Goal: Book appointment/travel/reservation

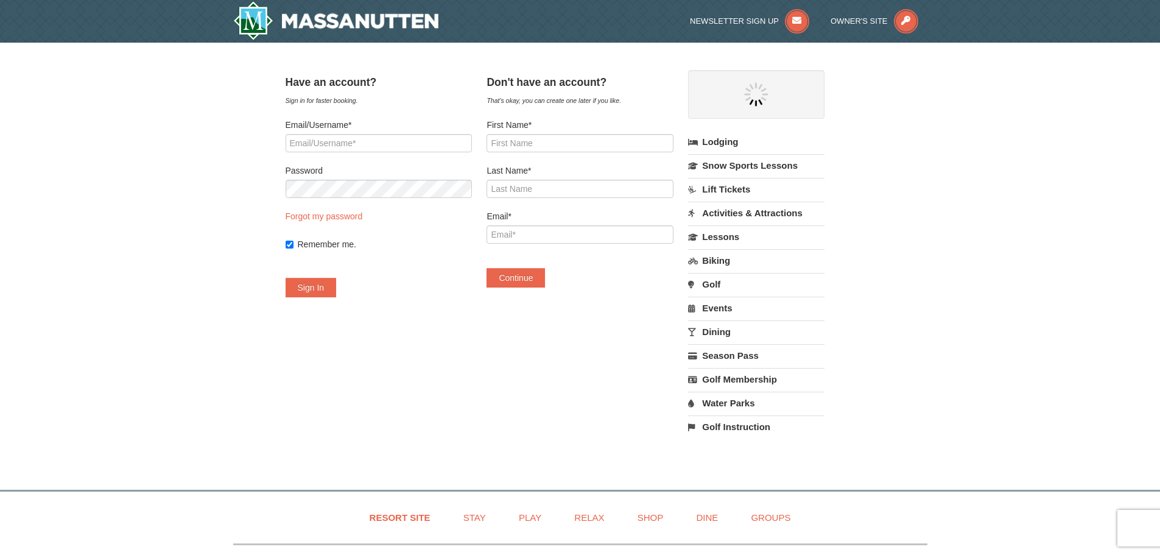
select select "9"
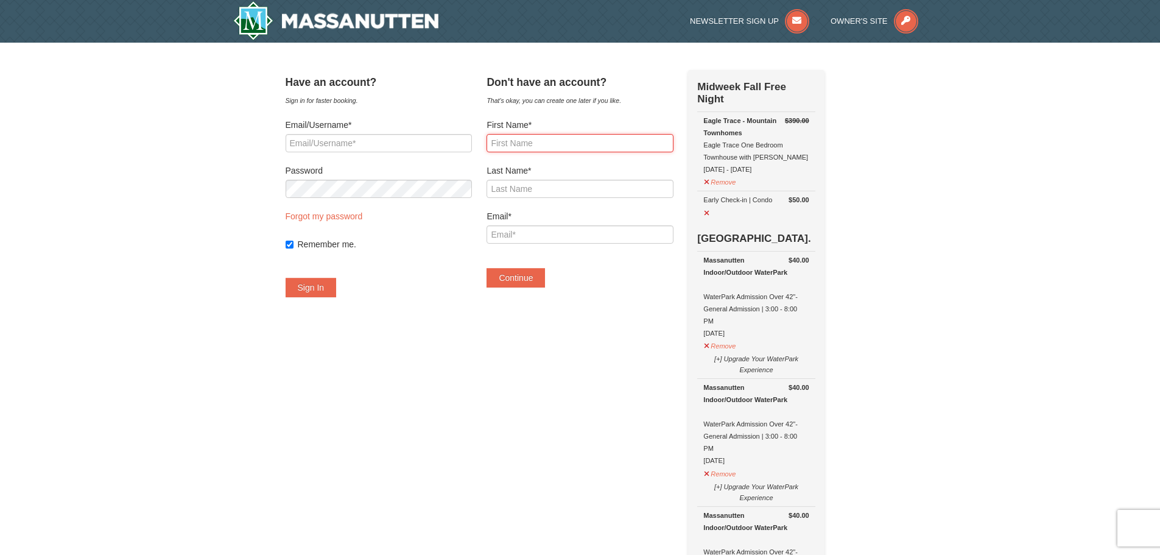
click at [523, 144] on input "First Name*" at bounding box center [580, 143] width 186 height 18
type input "[PERSON_NAME]"
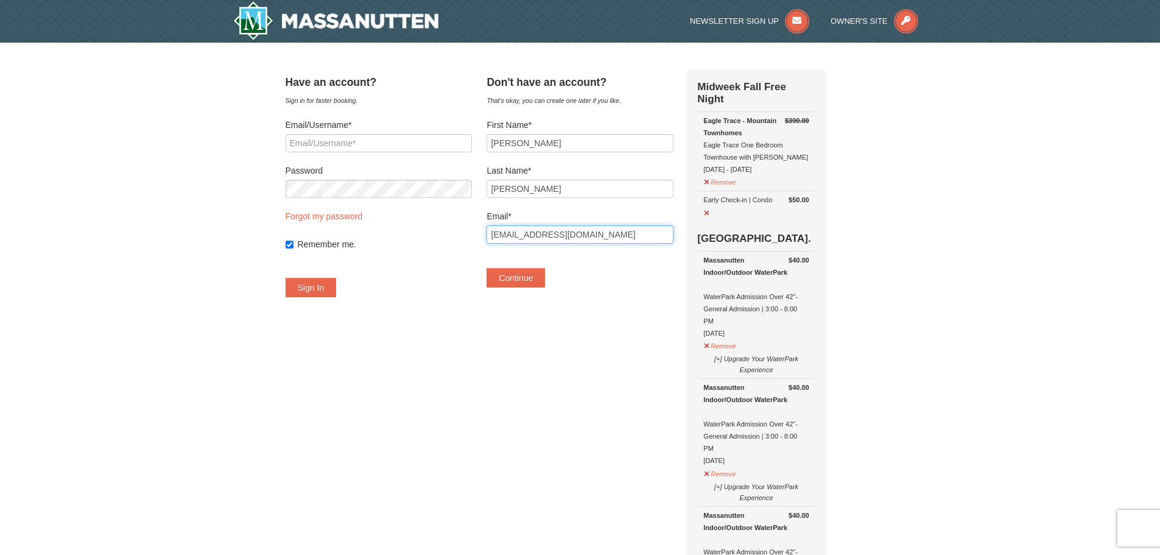
drag, startPoint x: 565, startPoint y: 238, endPoint x: 476, endPoint y: 235, distance: 88.9
type input "[EMAIL_ADDRESS][DOMAIN_NAME]"
click at [545, 276] on button "Continue" at bounding box center [516, 277] width 58 height 19
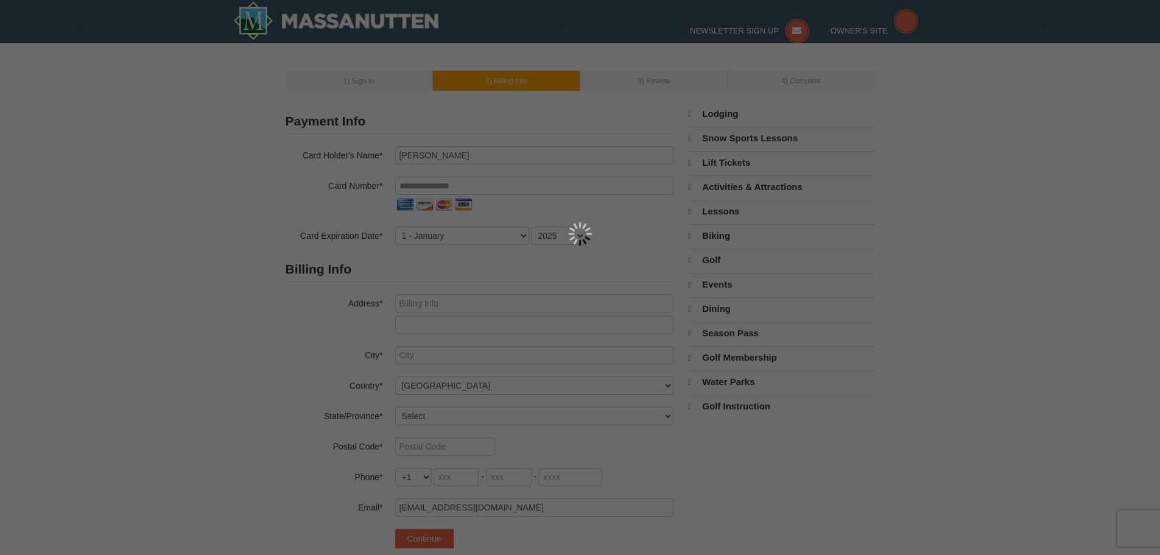
select select "9"
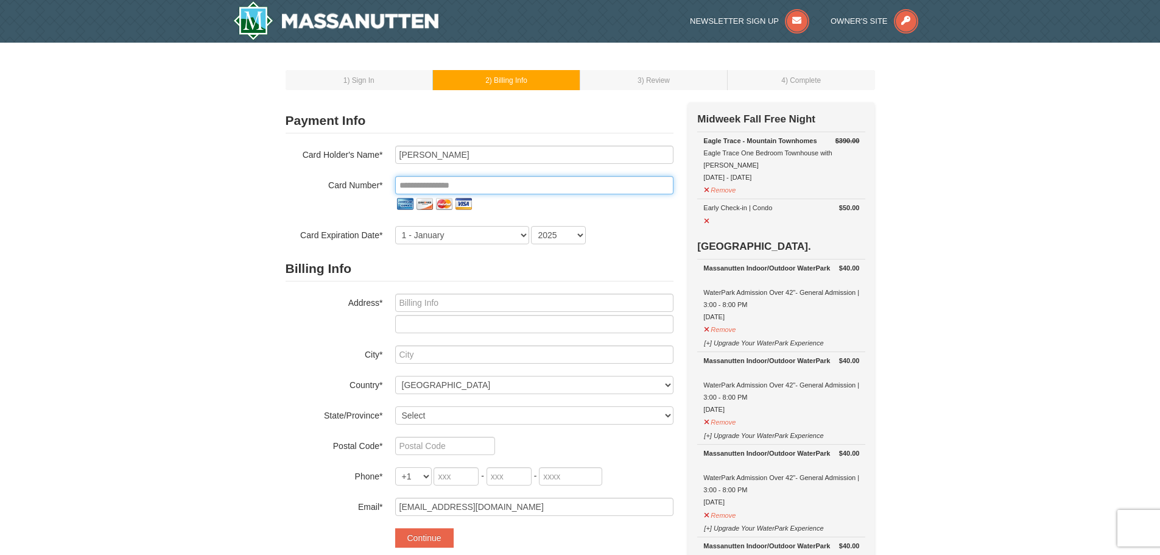
click at [484, 188] on input "tel" at bounding box center [534, 185] width 278 height 18
type input "**********"
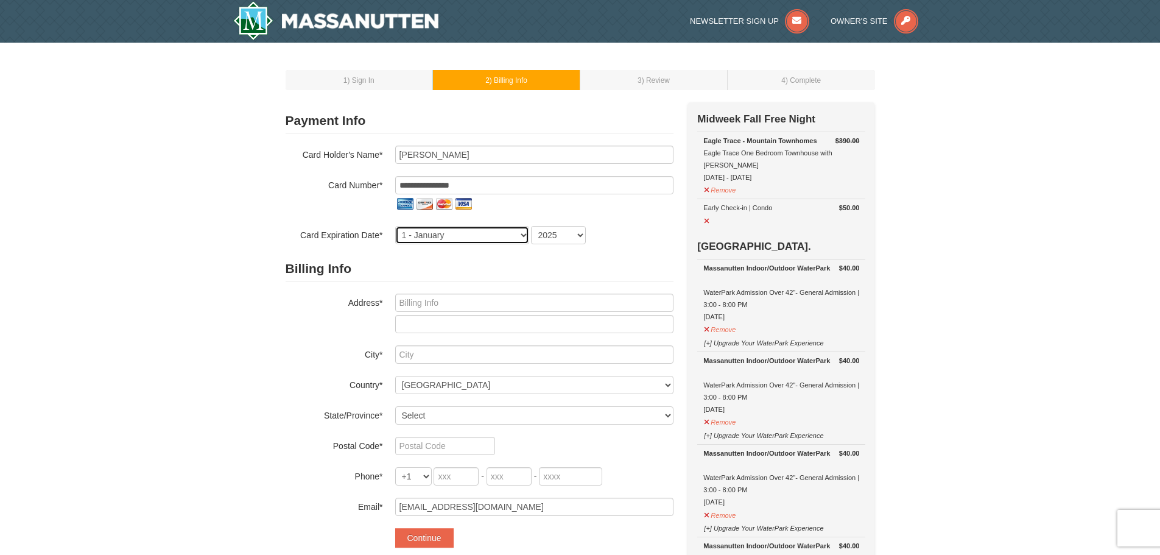
select select "6"
select select "2026"
click at [518, 259] on h2 "Billing Info" at bounding box center [480, 268] width 388 height 25
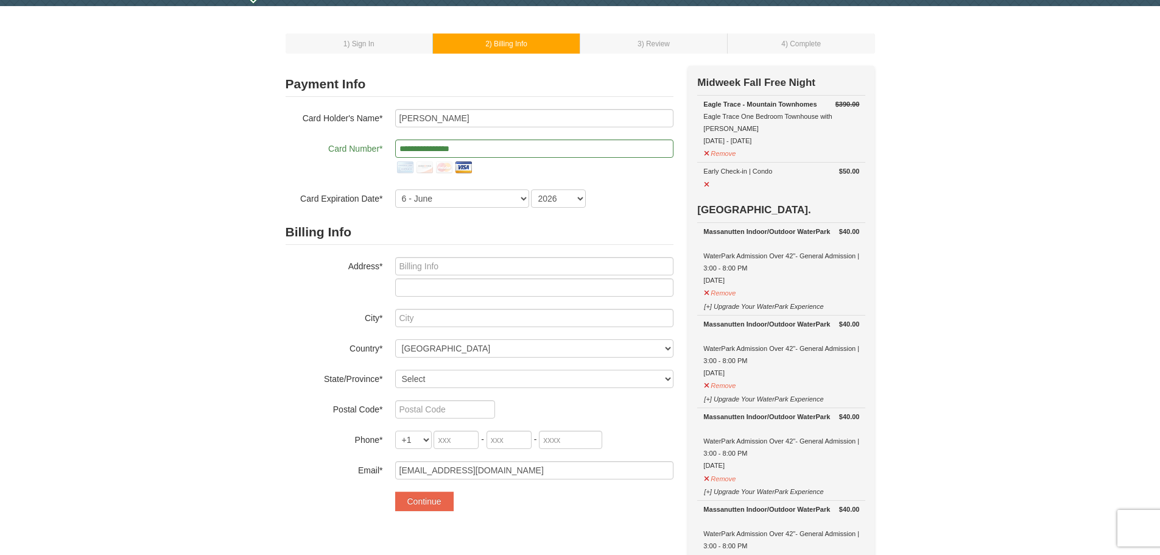
click at [504, 259] on div "Billing Info Address* City* Country* ----- Select ------ Afghanistan Åland Isla…" at bounding box center [480, 349] width 388 height 259
click at [504, 259] on input "text" at bounding box center [534, 266] width 278 height 18
type input "102 Clarence Christy Dr"
type input "Crisfield"
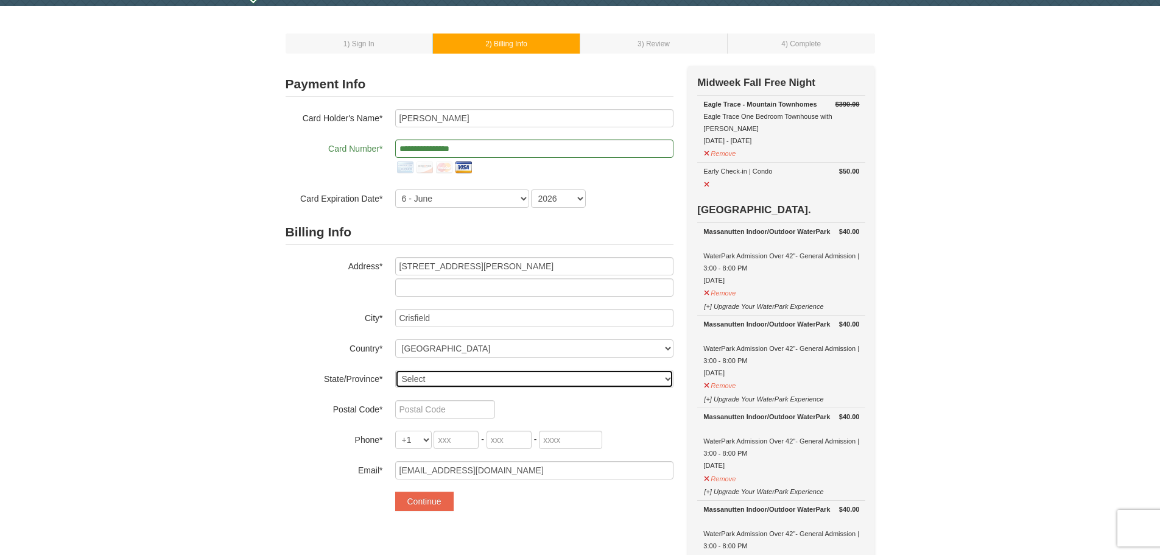
select select "MD"
type input "21817"
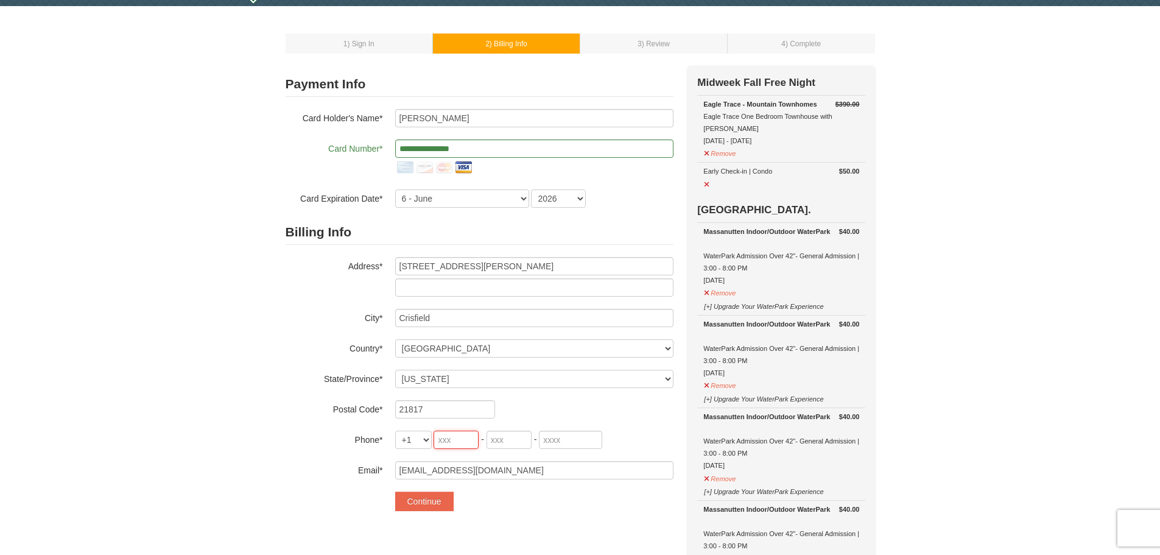
type input "443"
type input "880"
type input "8380"
drag, startPoint x: 459, startPoint y: 474, endPoint x: 381, endPoint y: 475, distance: 78.0
click at [381, 475] on div "Email* awarfield3.1415@gmail.com" at bounding box center [480, 470] width 388 height 18
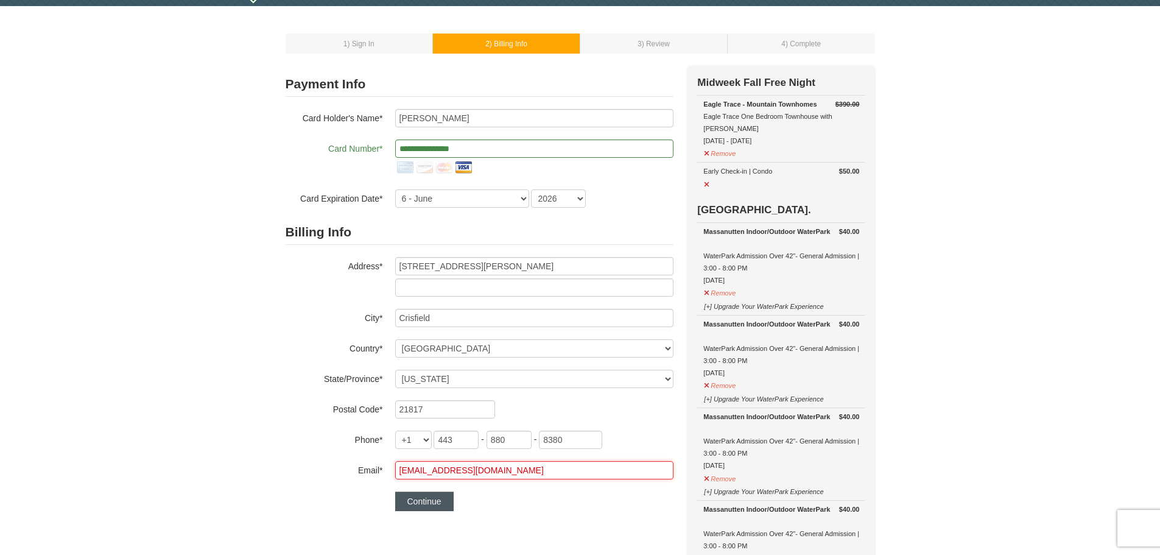
type input "[EMAIL_ADDRESS][DOMAIN_NAME]"
click at [416, 494] on button "Continue" at bounding box center [424, 500] width 58 height 19
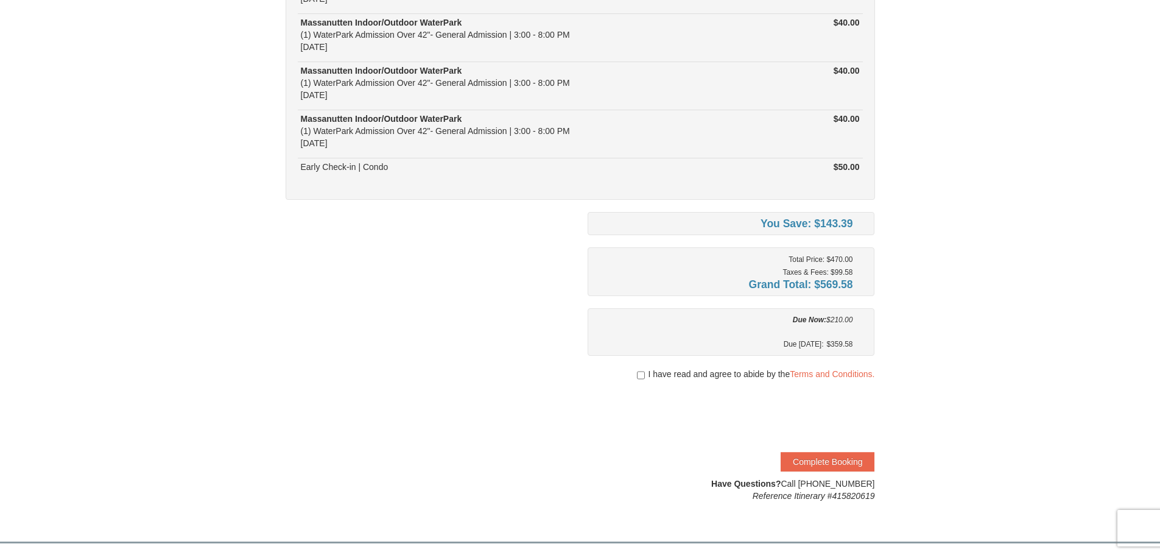
scroll to position [236, 0]
